Goal: Transaction & Acquisition: Purchase product/service

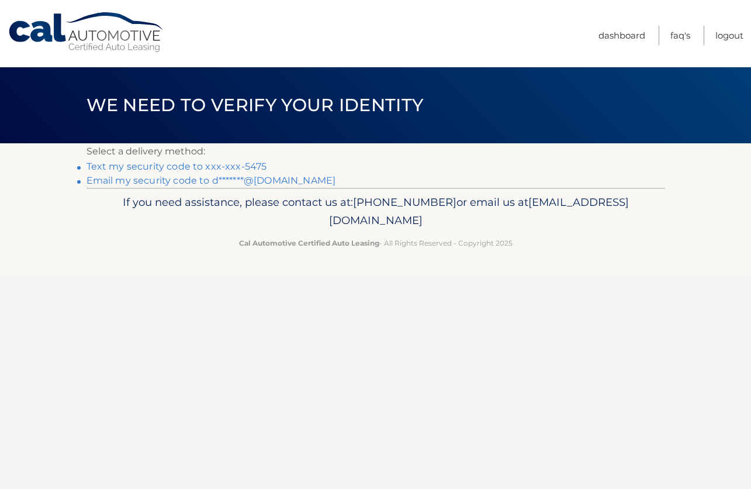
click at [150, 170] on link "Text my security code to xxx-xxx-5475" at bounding box center [177, 166] width 181 height 11
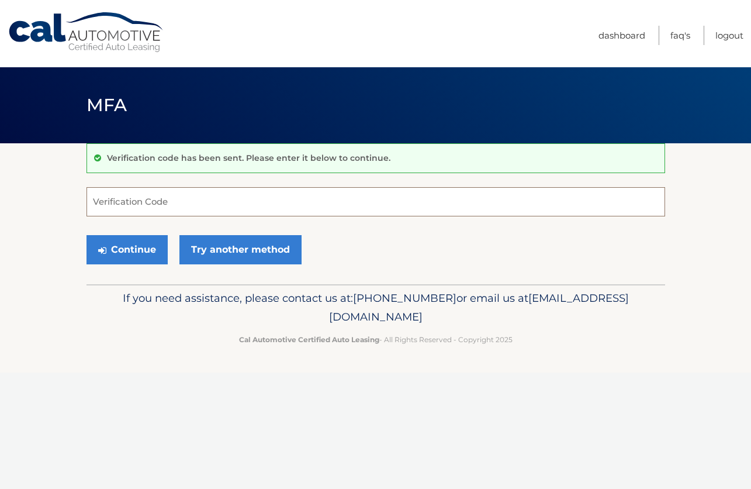
click at [139, 206] on input "Verification Code" at bounding box center [376, 201] width 579 height 29
type input "444365"
click at [130, 245] on button "Continue" at bounding box center [127, 249] width 81 height 29
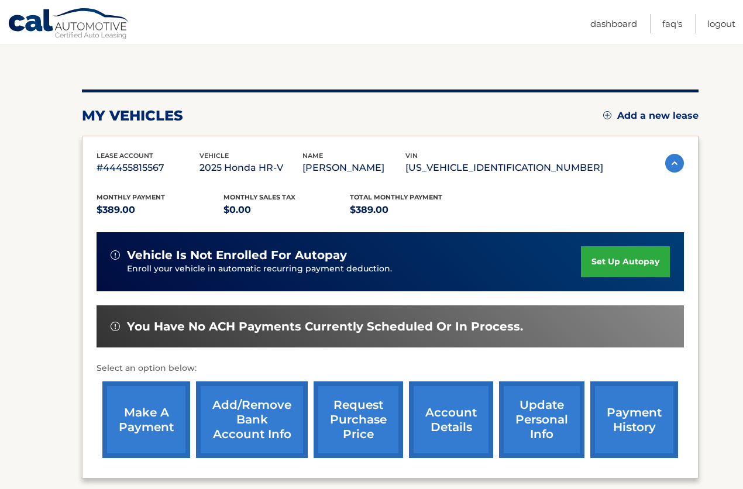
scroll to position [117, 0]
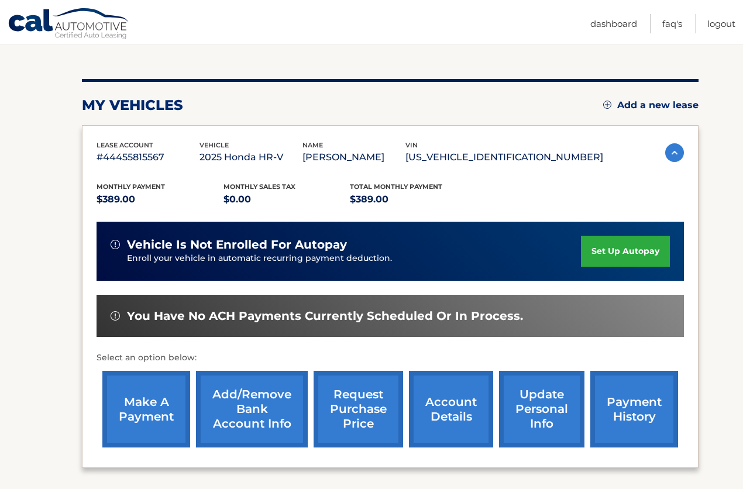
click at [171, 416] on link "make a payment" at bounding box center [146, 409] width 88 height 77
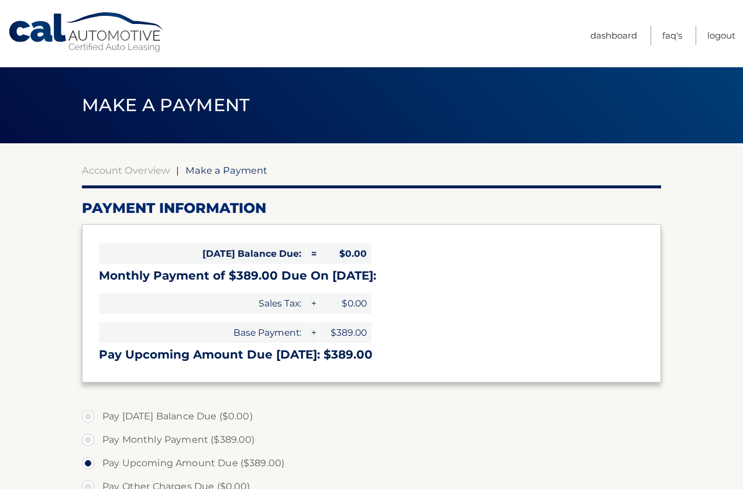
select select "ZGE5MjQ3NDAtNzc4YS00ZTIxLWFlZDYtN2FlY2RlYTIyYjg0"
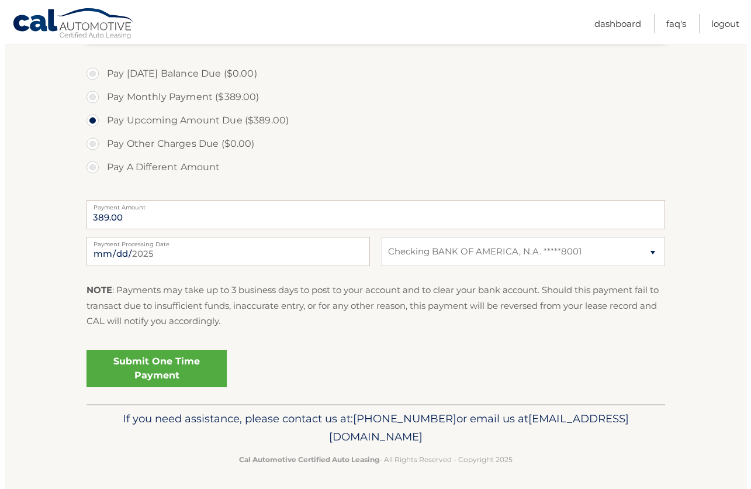
scroll to position [347, 0]
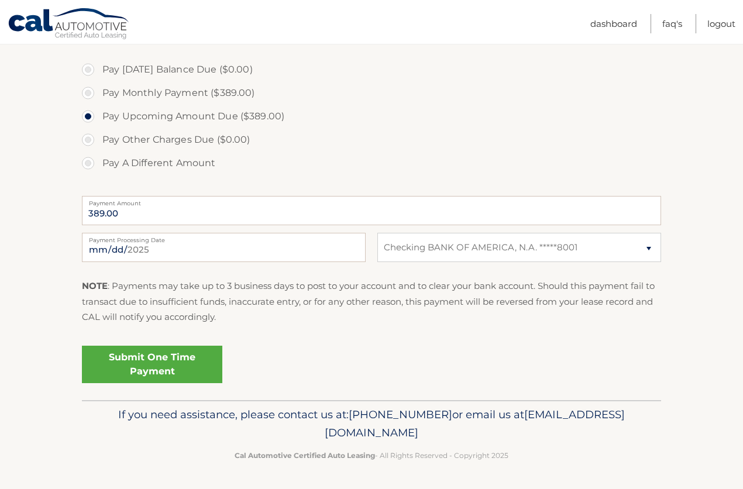
click at [185, 361] on link "Submit One Time Payment" at bounding box center [152, 364] width 140 height 37
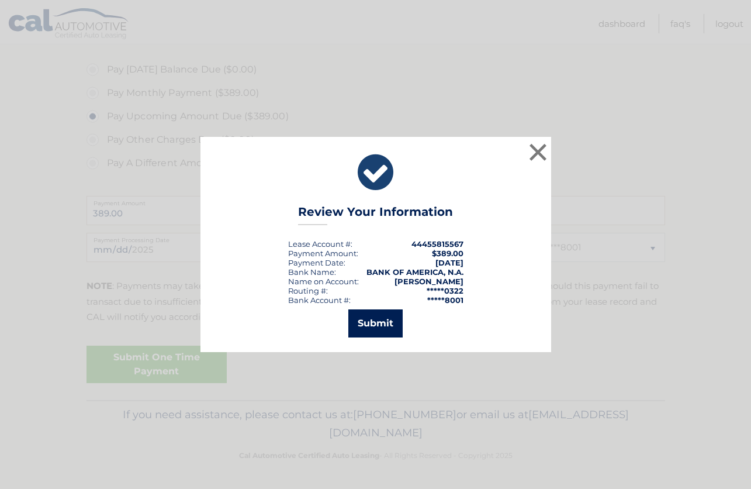
click at [397, 320] on button "Submit" at bounding box center [376, 323] width 54 height 28
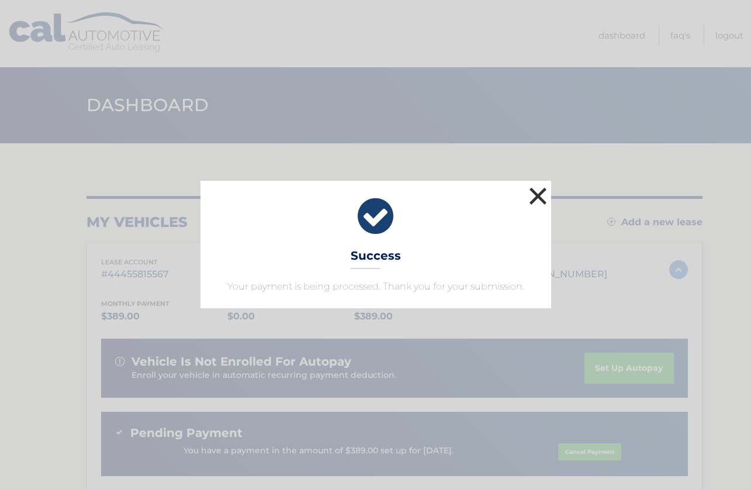
click at [533, 192] on button "×" at bounding box center [538, 195] width 23 height 23
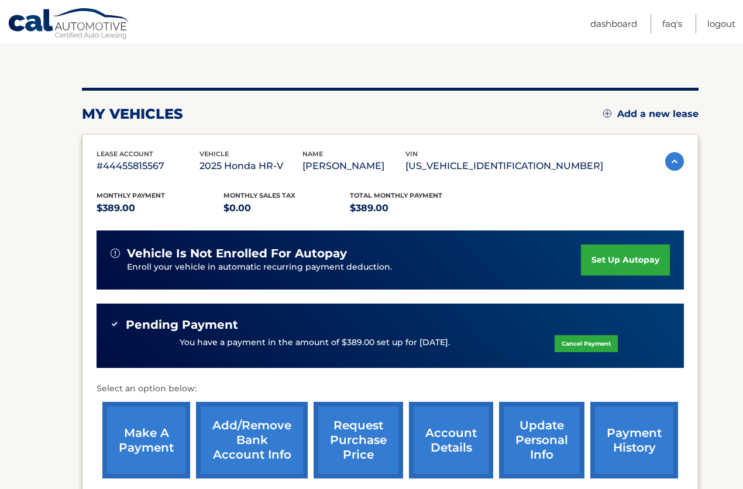
scroll to position [117, 0]
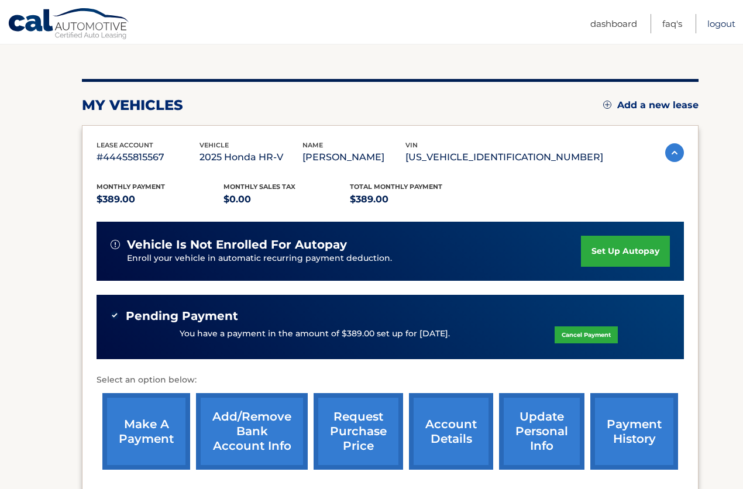
click at [719, 26] on link "Logout" at bounding box center [721, 23] width 28 height 19
